Goal: Task Accomplishment & Management: Use online tool/utility

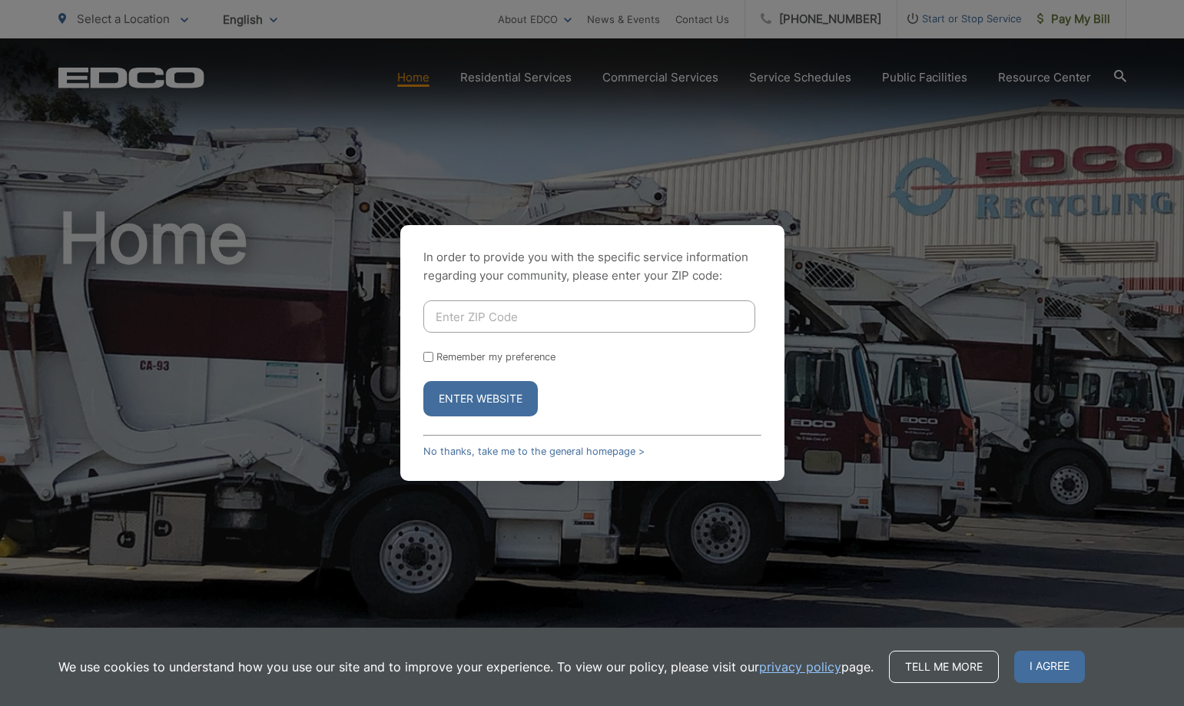
click at [505, 311] on input "Enter ZIP Code" at bounding box center [589, 316] width 332 height 32
type input "90620"
click at [491, 387] on button "Enter Website" at bounding box center [480, 398] width 114 height 35
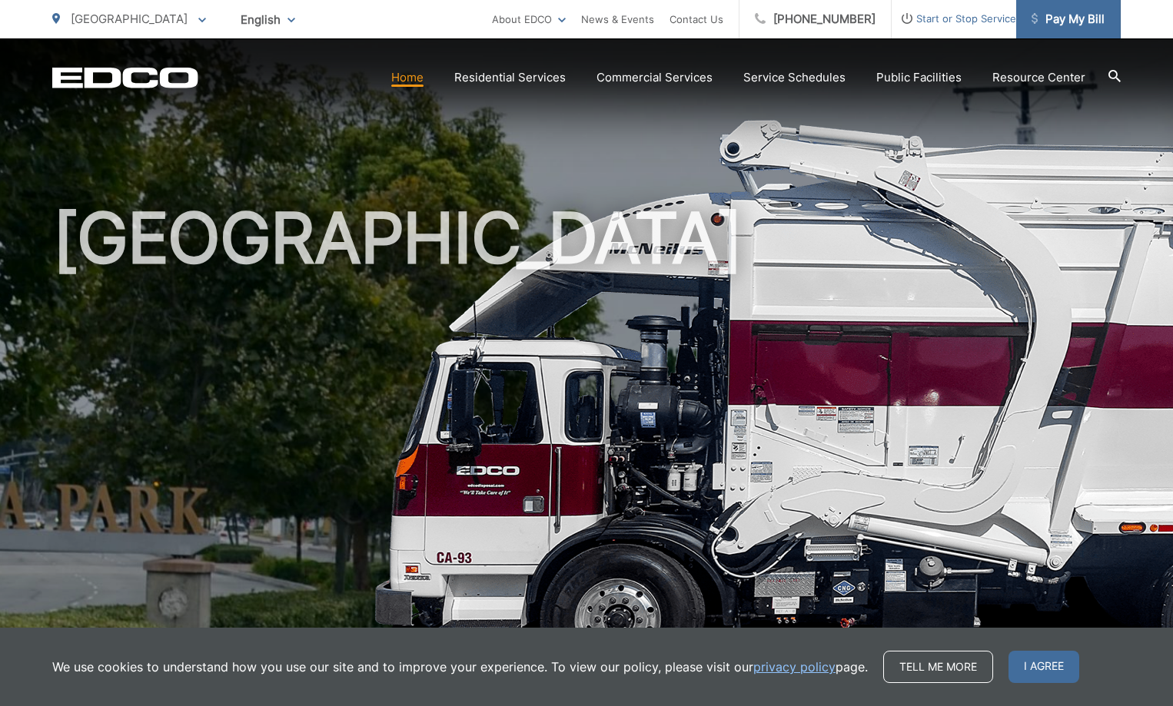
click at [1051, 22] on span "Pay My Bill" at bounding box center [1067, 19] width 73 height 18
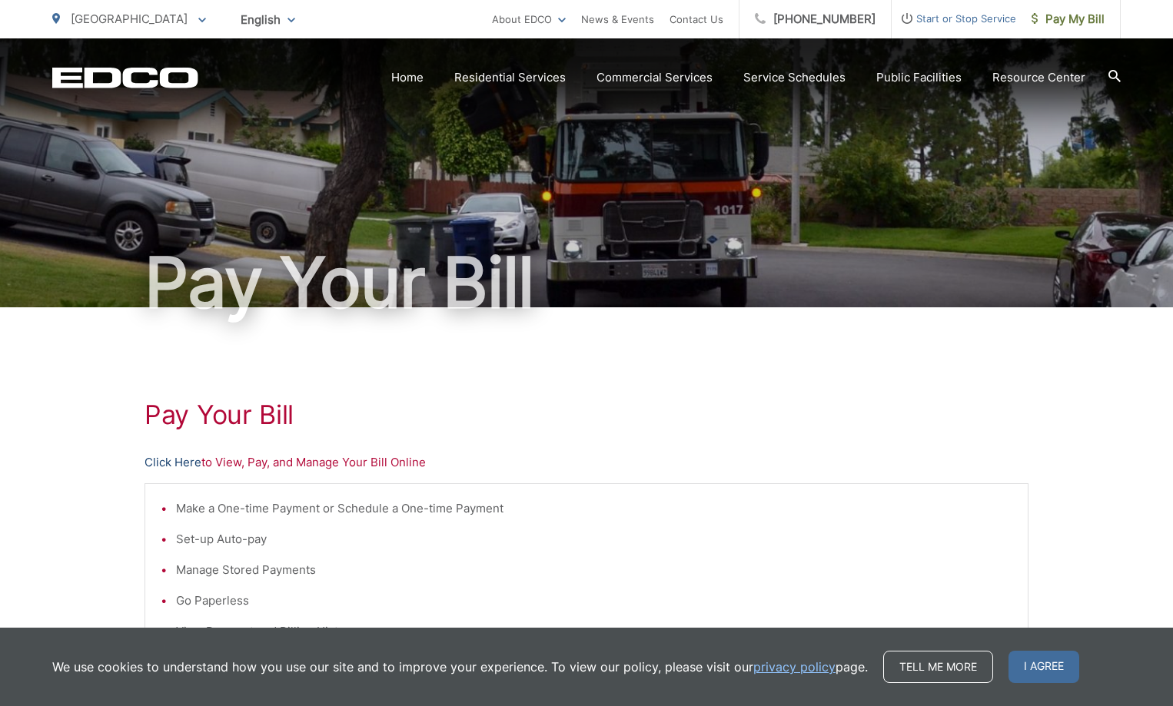
click at [159, 462] on link "Click Here" at bounding box center [172, 462] width 57 height 18
